Goal: Task Accomplishment & Management: Manage account settings

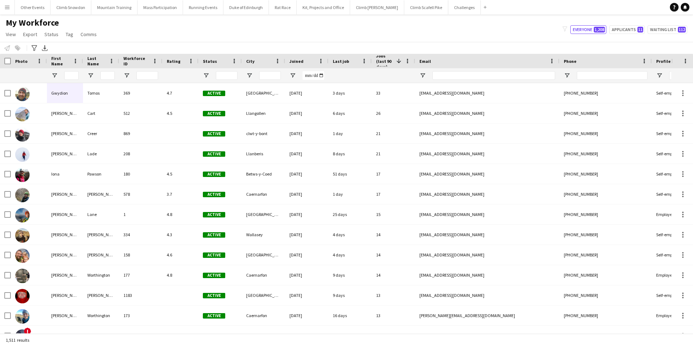
click at [11, 7] on button "Menu" at bounding box center [7, 7] width 14 height 14
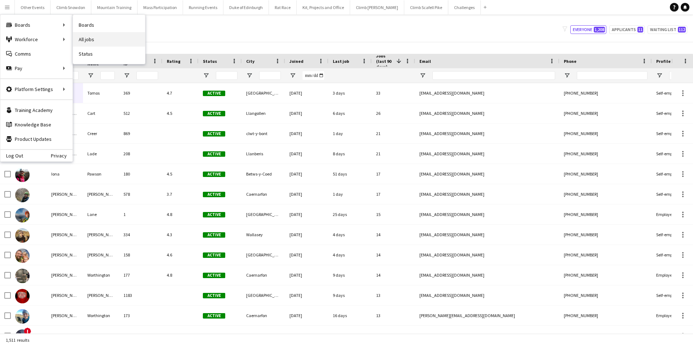
click at [106, 40] on link "All jobs" at bounding box center [109, 39] width 72 height 14
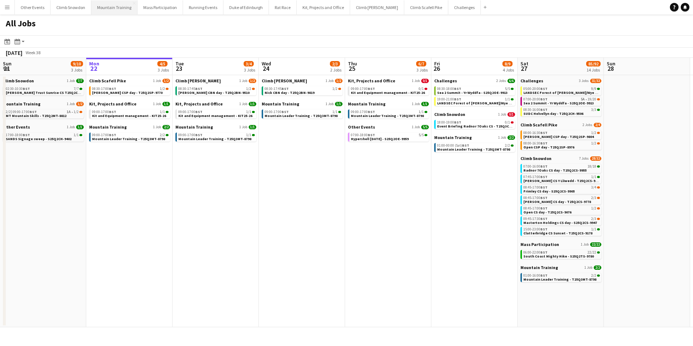
scroll to position [0, 173]
click at [543, 99] on span "BST" at bounding box center [544, 99] width 7 height 5
click at [566, 167] on div "07:00-16:00 BST 18/18" at bounding box center [562, 167] width 77 height 4
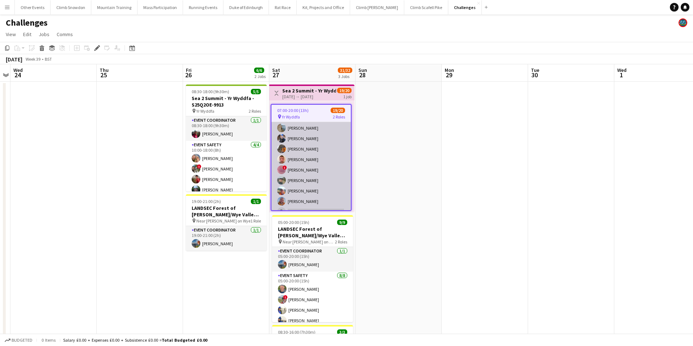
scroll to position [149, 0]
click at [326, 186] on app-card-role "Event Safety 5A 18/19 07:00-20:00 (13h) [PERSON_NAME] ! [PERSON_NAME] [PERSON_N…" at bounding box center [311, 103] width 79 height 213
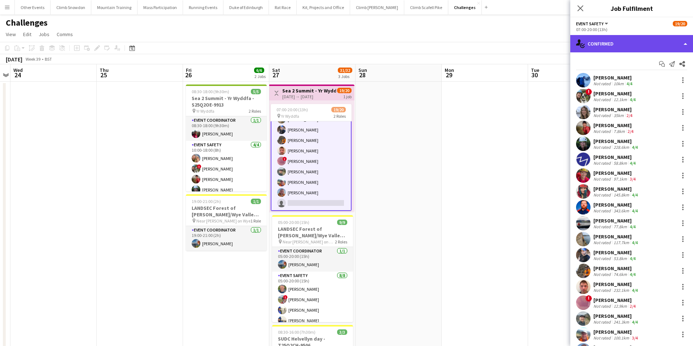
click at [626, 46] on div "single-neutral-actions-check-2 Confirmed" at bounding box center [632, 43] width 123 height 17
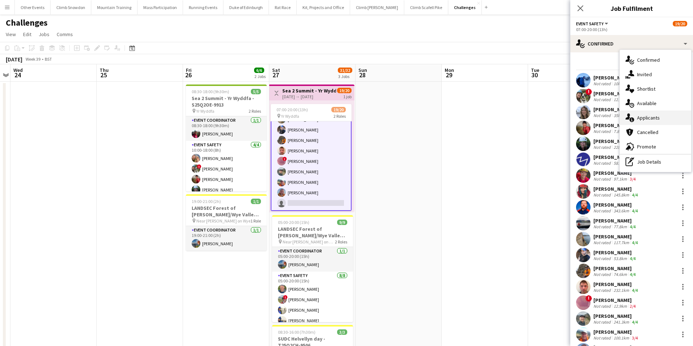
click at [647, 118] on span "Applicants" at bounding box center [648, 117] width 23 height 6
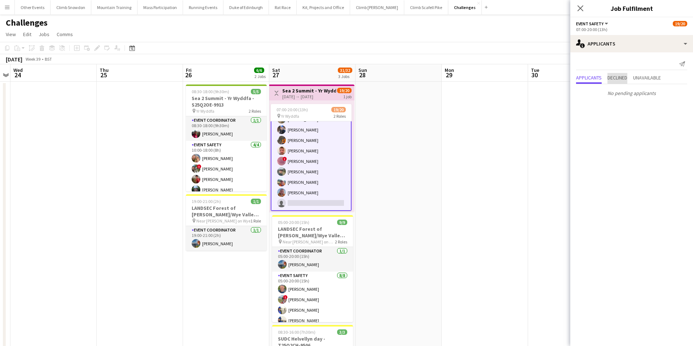
click at [618, 77] on span "Declined" at bounding box center [618, 77] width 20 height 5
click at [651, 65] on span "Unavailable" at bounding box center [647, 62] width 28 height 5
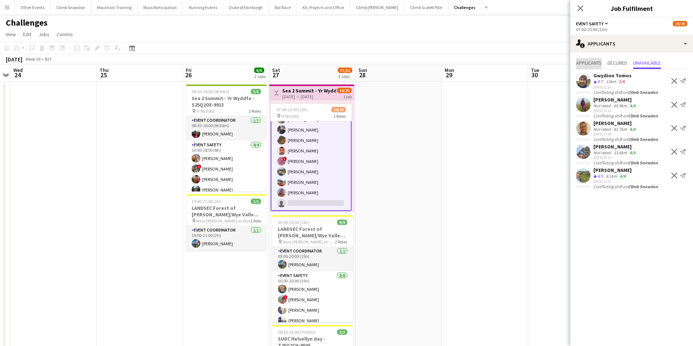
click at [590, 64] on span "Applicants" at bounding box center [589, 62] width 26 height 5
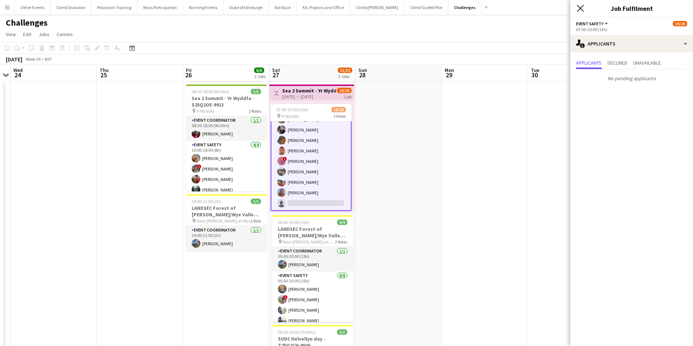
click at [580, 10] on icon "Close pop-in" at bounding box center [580, 8] width 7 height 7
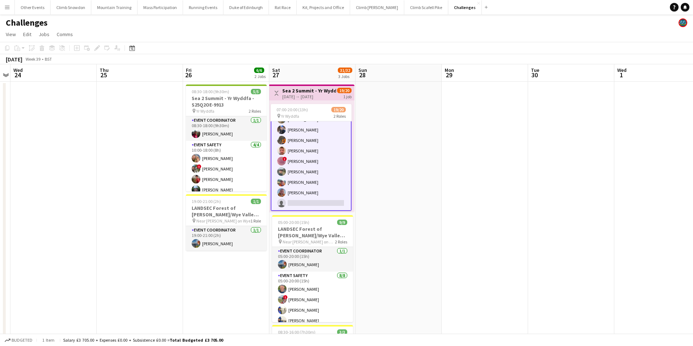
click at [334, 177] on app-card-role "Event Safety 5A 18/19 07:00-20:00 (13h) Sam Bradshaw ! Tess Elias Nat Skye Kate…" at bounding box center [311, 103] width 81 height 214
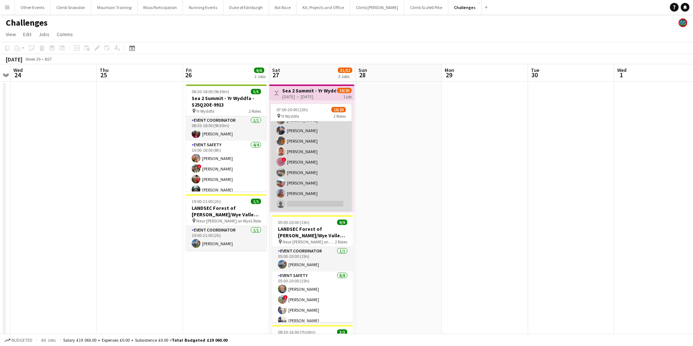
click at [334, 177] on app-card-role "Event Safety 5A 18/19 07:00-20:00 (13h) Sam Bradshaw ! Tess Elias Nat Skye Kate…" at bounding box center [311, 104] width 81 height 213
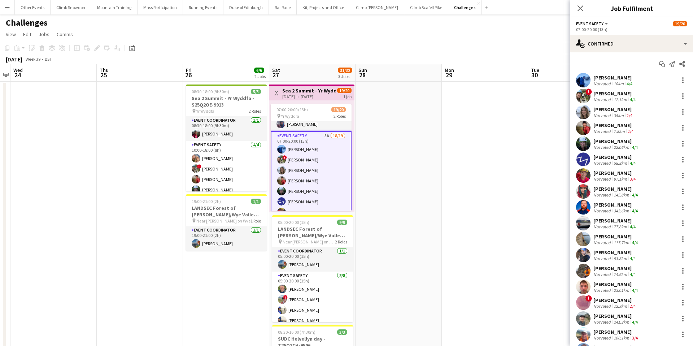
scroll to position [0, 0]
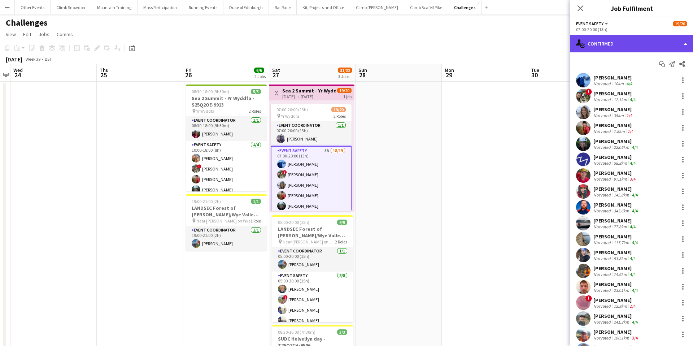
click at [604, 44] on div "single-neutral-actions-check-2 Confirmed" at bounding box center [632, 43] width 123 height 17
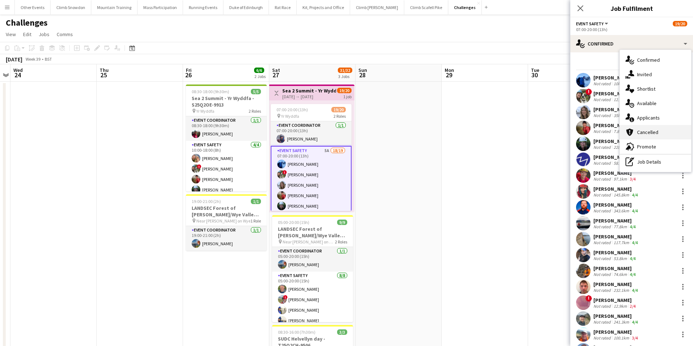
click at [654, 130] on span "Cancelled" at bounding box center [647, 132] width 21 height 6
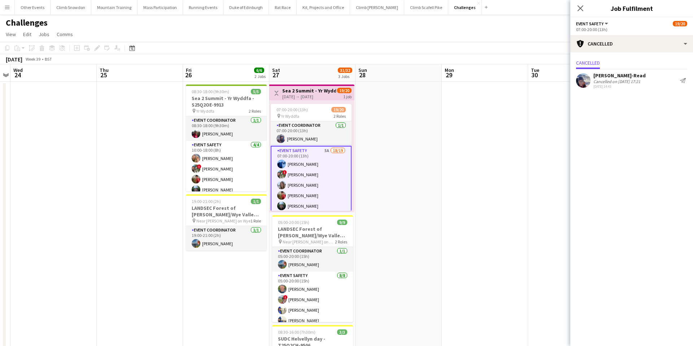
click at [625, 79] on div "Cancelled on 02-09-2025 17:21" at bounding box center [620, 81] width 52 height 5
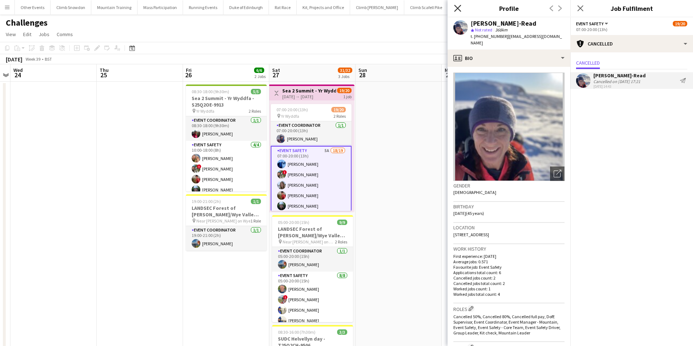
click at [457, 8] on icon at bounding box center [457, 8] width 7 height 7
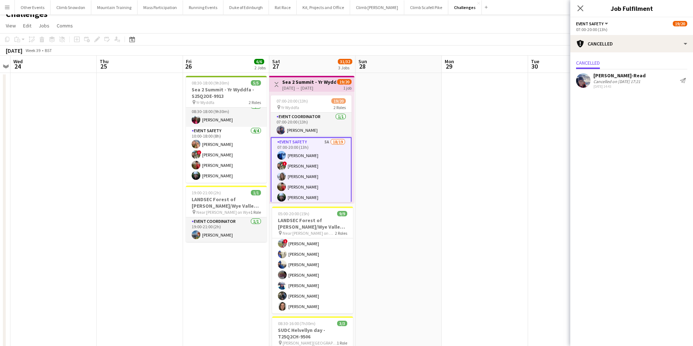
click at [289, 164] on app-card-role "Event Safety 5A 18/19 07:00-20:00 (13h) Sam Bradshaw ! Tess Elias Nat Skye Kate…" at bounding box center [311, 244] width 81 height 214
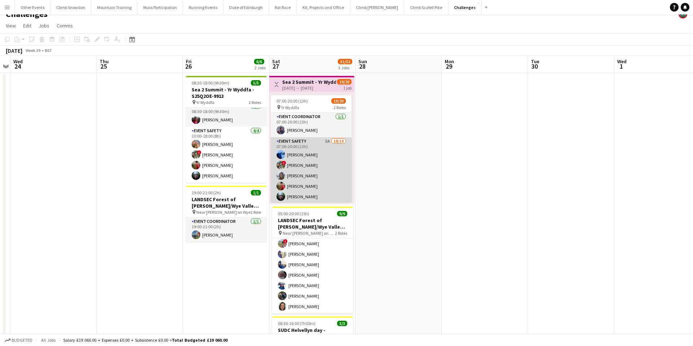
click at [289, 164] on app-card-role "Event Safety 5A 18/19 07:00-20:00 (13h) Sam Bradshaw ! Tess Elias Nat Skye Kate…" at bounding box center [311, 243] width 81 height 213
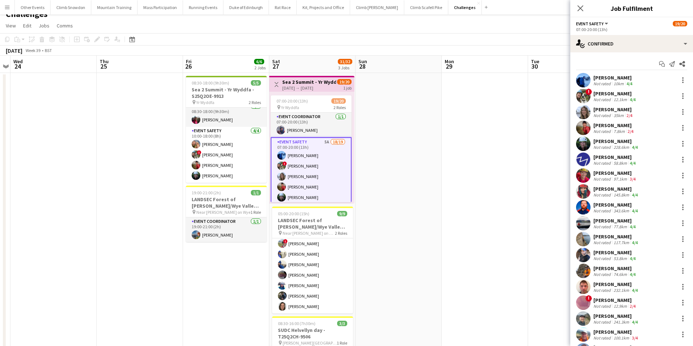
click at [597, 96] on div "Tess Elias" at bounding box center [616, 93] width 44 height 6
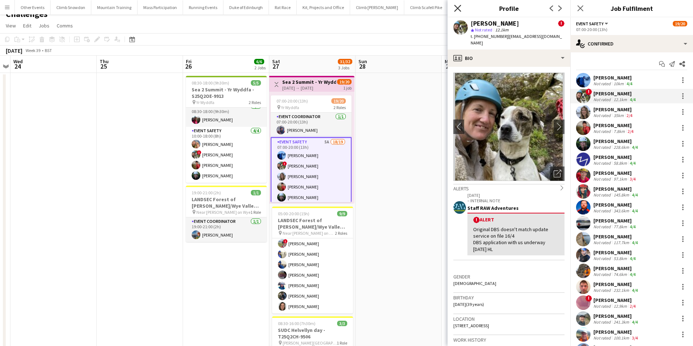
click at [458, 6] on icon "Close pop-in" at bounding box center [457, 8] width 7 height 7
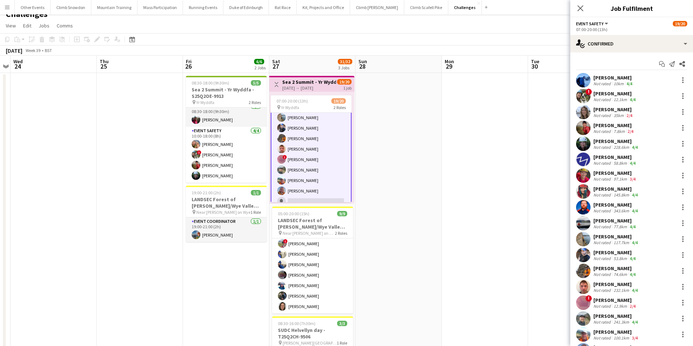
scroll to position [146, 0]
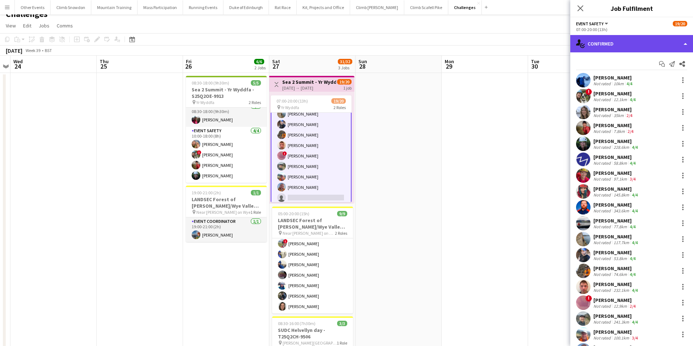
click at [608, 46] on div "single-neutral-actions-check-2 Confirmed" at bounding box center [632, 43] width 123 height 17
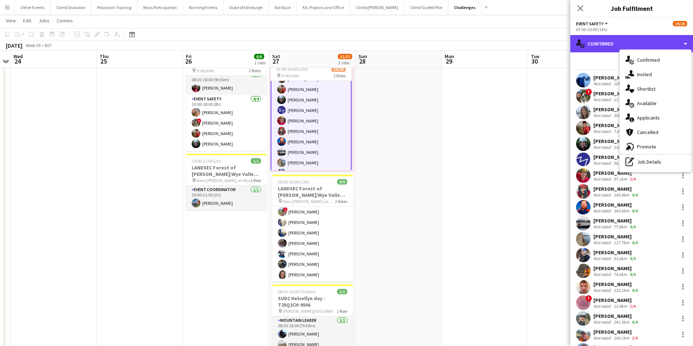
scroll to position [63, 0]
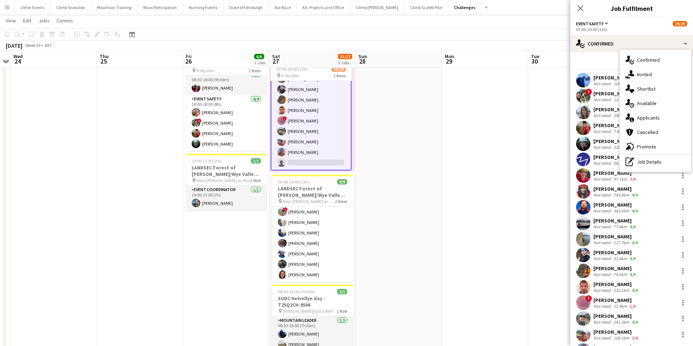
click at [304, 163] on app-card-role "Event Safety 5A 18/19 07:00-20:00 (13h) Sam Bradshaw ! Tess Elias Nat Skye Kate…" at bounding box center [311, 63] width 81 height 214
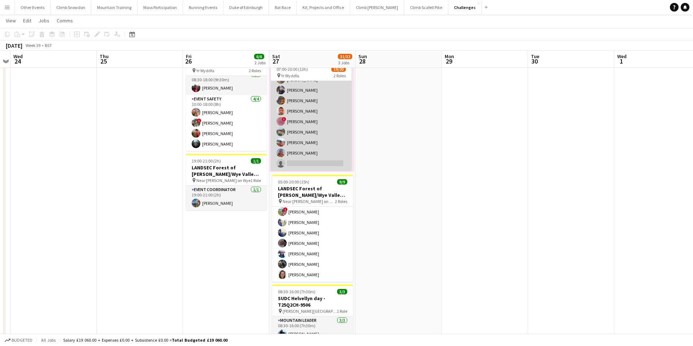
click at [304, 163] on app-card-role "Event Safety 5A 18/19 07:00-20:00 (13h) Sam Bradshaw ! Tess Elias Nat Skye Kate…" at bounding box center [311, 63] width 81 height 213
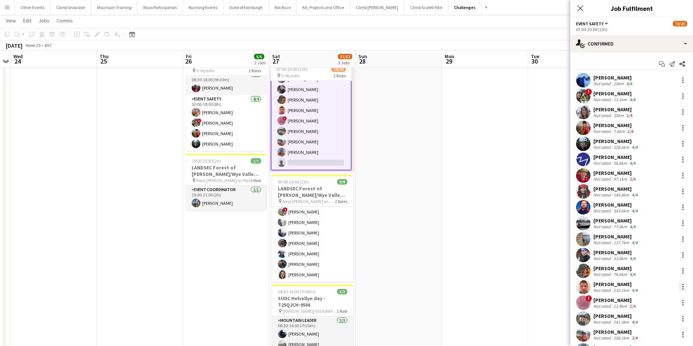
scroll to position [48, 0]
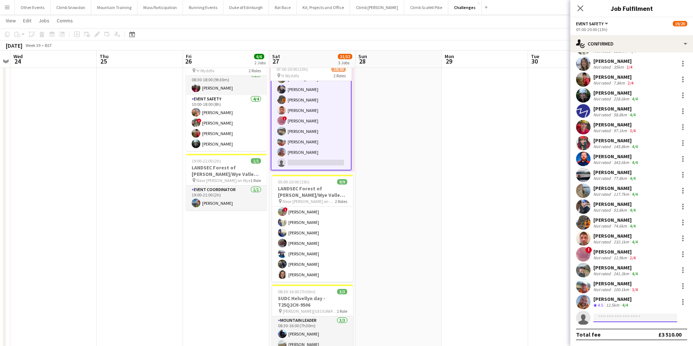
click at [625, 321] on input at bounding box center [636, 317] width 84 height 9
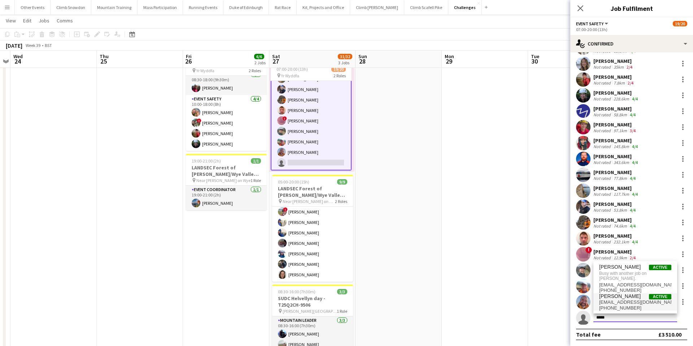
type input "*****"
click at [619, 301] on span "[EMAIL_ADDRESS][DOMAIN_NAME]" at bounding box center [635, 302] width 72 height 6
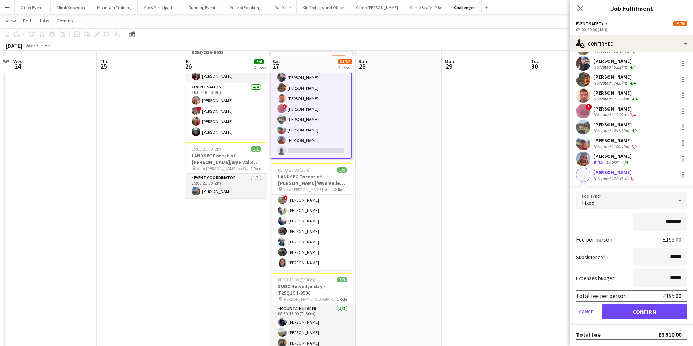
scroll to position [57, 0]
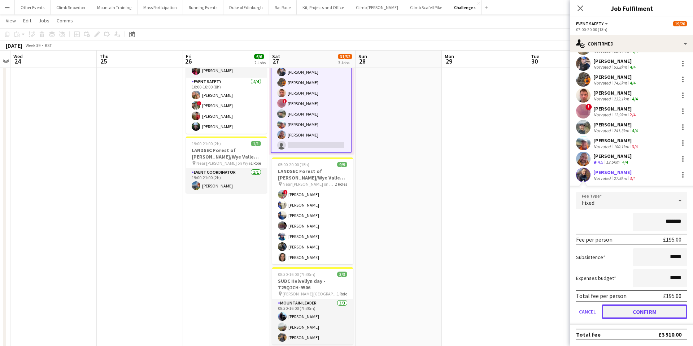
click at [629, 310] on button "Confirm" at bounding box center [645, 311] width 86 height 14
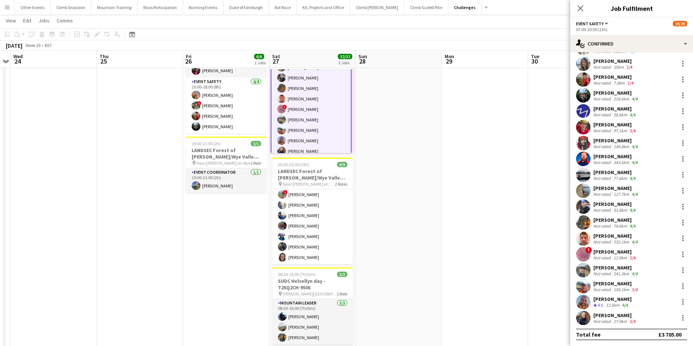
scroll to position [155, 0]
click at [684, 318] on div at bounding box center [683, 317] width 9 height 9
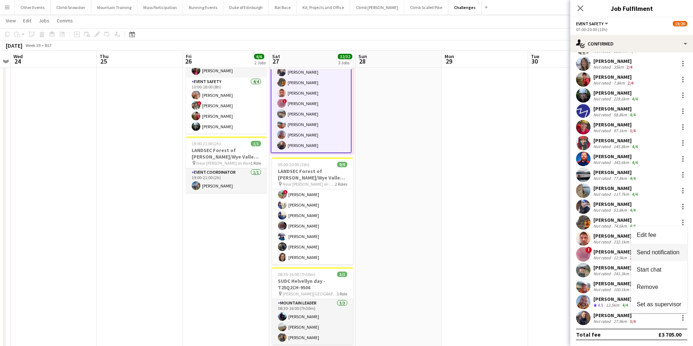
click at [659, 251] on span "Send notification" at bounding box center [658, 252] width 43 height 6
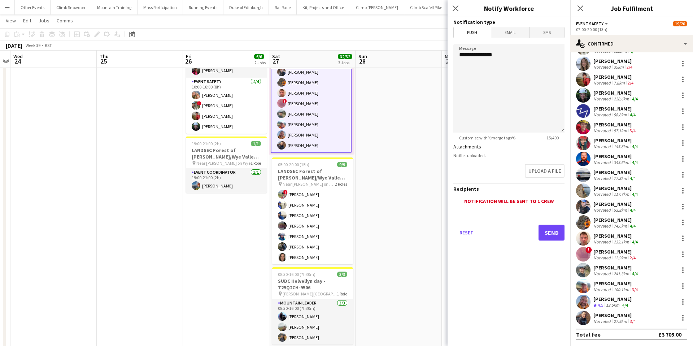
click at [509, 30] on span "Email" at bounding box center [510, 32] width 38 height 11
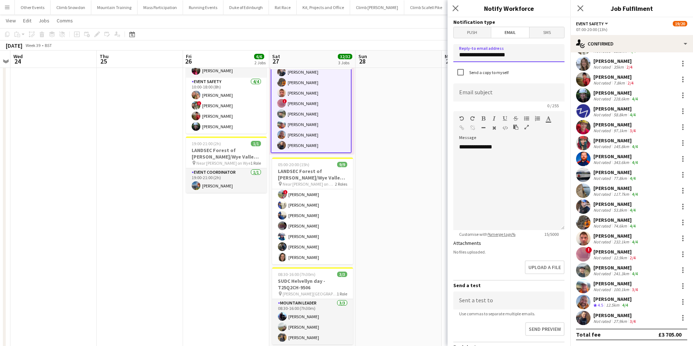
drag, startPoint x: 515, startPoint y: 53, endPoint x: 441, endPoint y: 53, distance: 74.0
click at [441, 53] on body "Menu Boards Boards Boards All jobs Status Workforce Workforce My Workforce Recr…" at bounding box center [346, 174] width 693 height 462
type input "**********"
click at [470, 94] on input at bounding box center [509, 92] width 111 height 18
type input "**********"
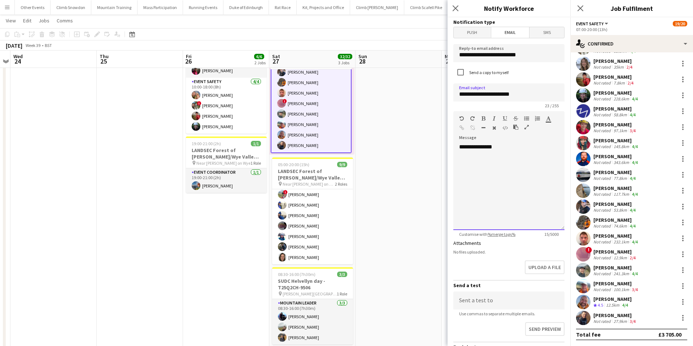
click at [507, 151] on div "**********" at bounding box center [509, 186] width 111 height 87
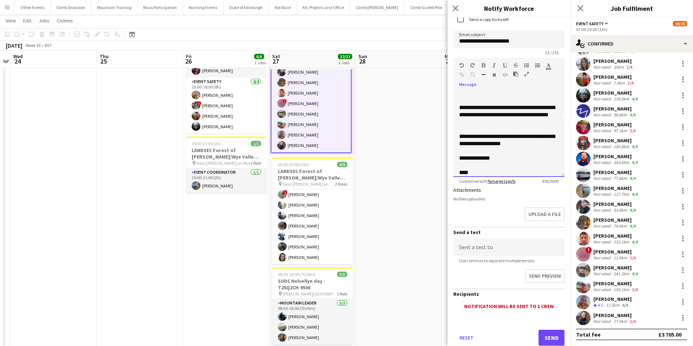
scroll to position [73, 0]
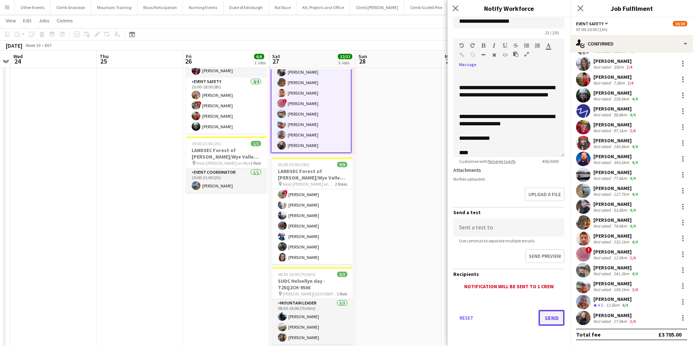
click at [549, 318] on button "Send" at bounding box center [552, 318] width 26 height 16
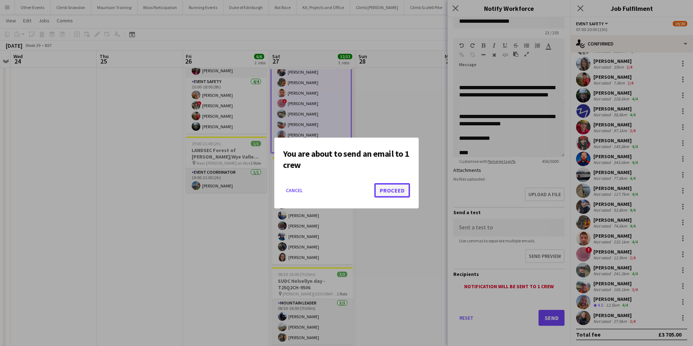
click at [392, 188] on button "Proceed" at bounding box center [392, 190] width 36 height 14
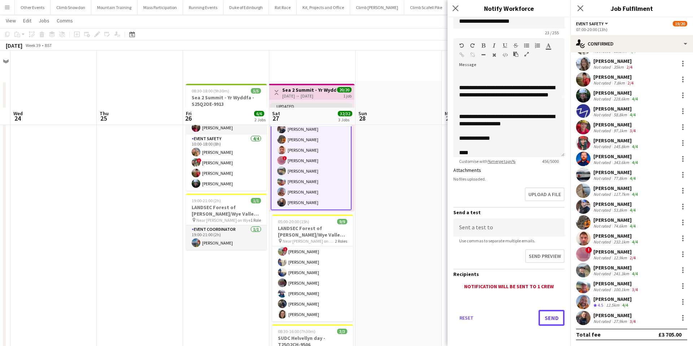
scroll to position [57, 0]
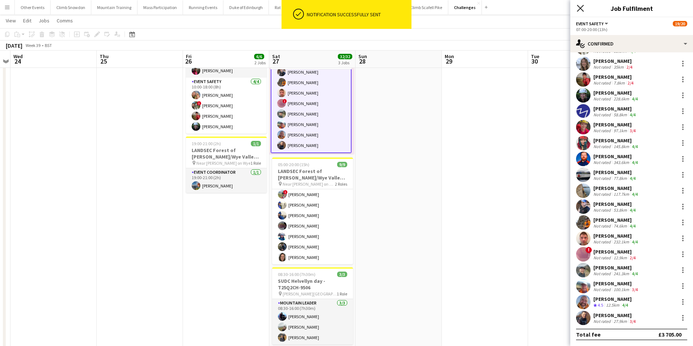
click at [578, 5] on icon "Close pop-in" at bounding box center [580, 8] width 7 height 7
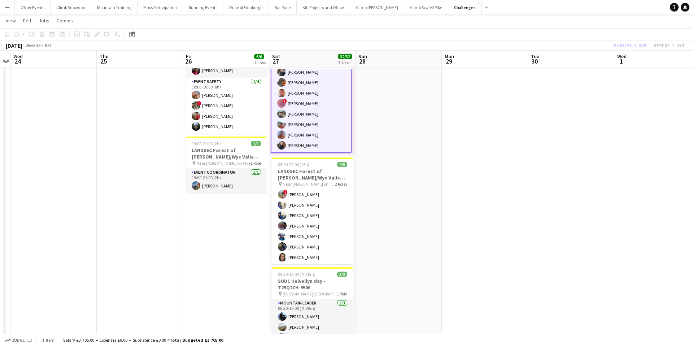
click at [634, 44] on div "Publish 1 job Revert 1 job" at bounding box center [649, 45] width 88 height 9
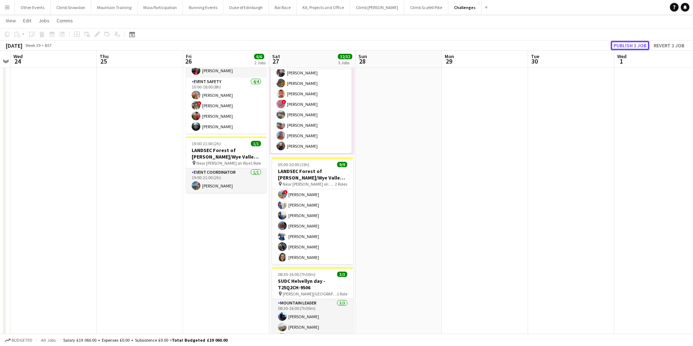
click at [634, 44] on button "Publish 1 job" at bounding box center [630, 45] width 39 height 9
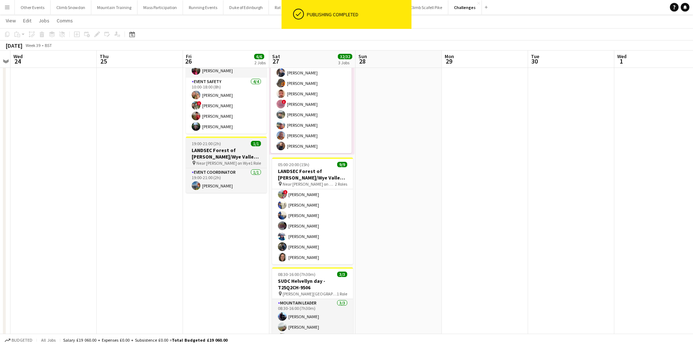
scroll to position [148, 0]
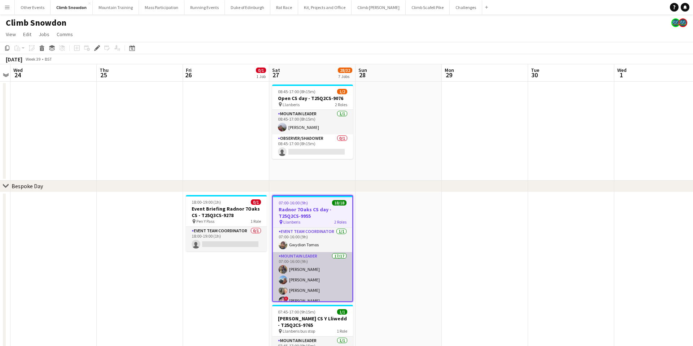
click at [330, 276] on app-card-role "Mountain Leader 17/17 07:00-16:00 (9h) [PERSON_NAME] [PERSON_NAME] [PERSON_NAME…" at bounding box center [312, 348] width 79 height 192
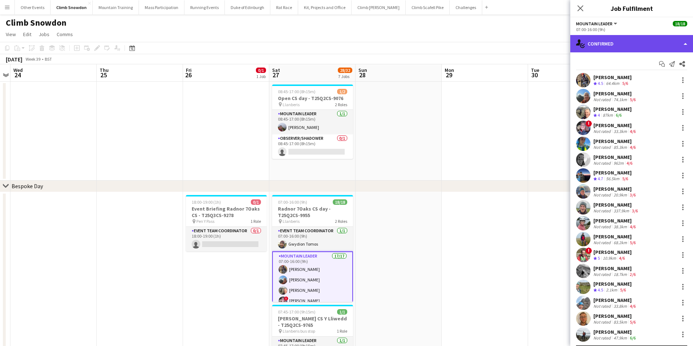
click at [616, 42] on div "single-neutral-actions-check-2 Confirmed" at bounding box center [632, 43] width 123 height 17
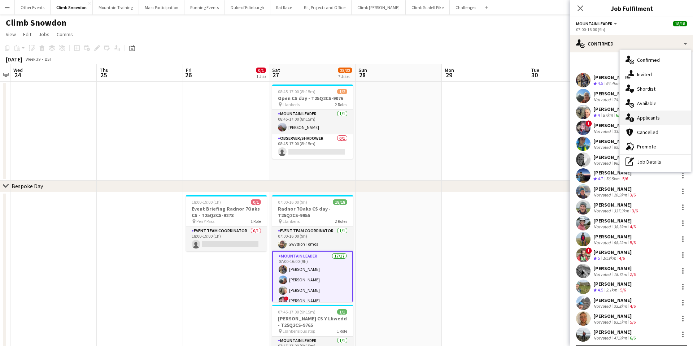
click at [652, 116] on span "Applicants" at bounding box center [648, 117] width 23 height 6
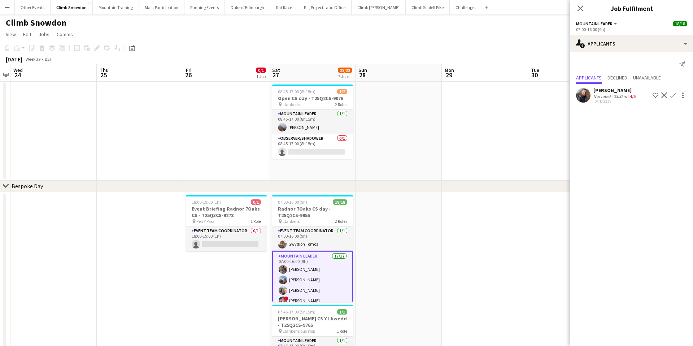
click at [602, 92] on div "[PERSON_NAME]" at bounding box center [616, 90] width 44 height 6
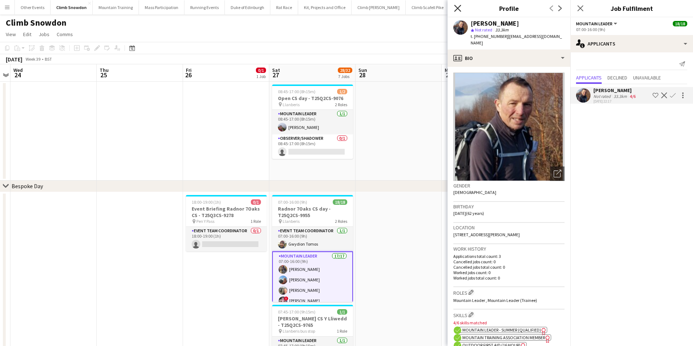
click at [459, 9] on icon at bounding box center [457, 8] width 7 height 7
